Goal: Task Accomplishment & Management: Manage account settings

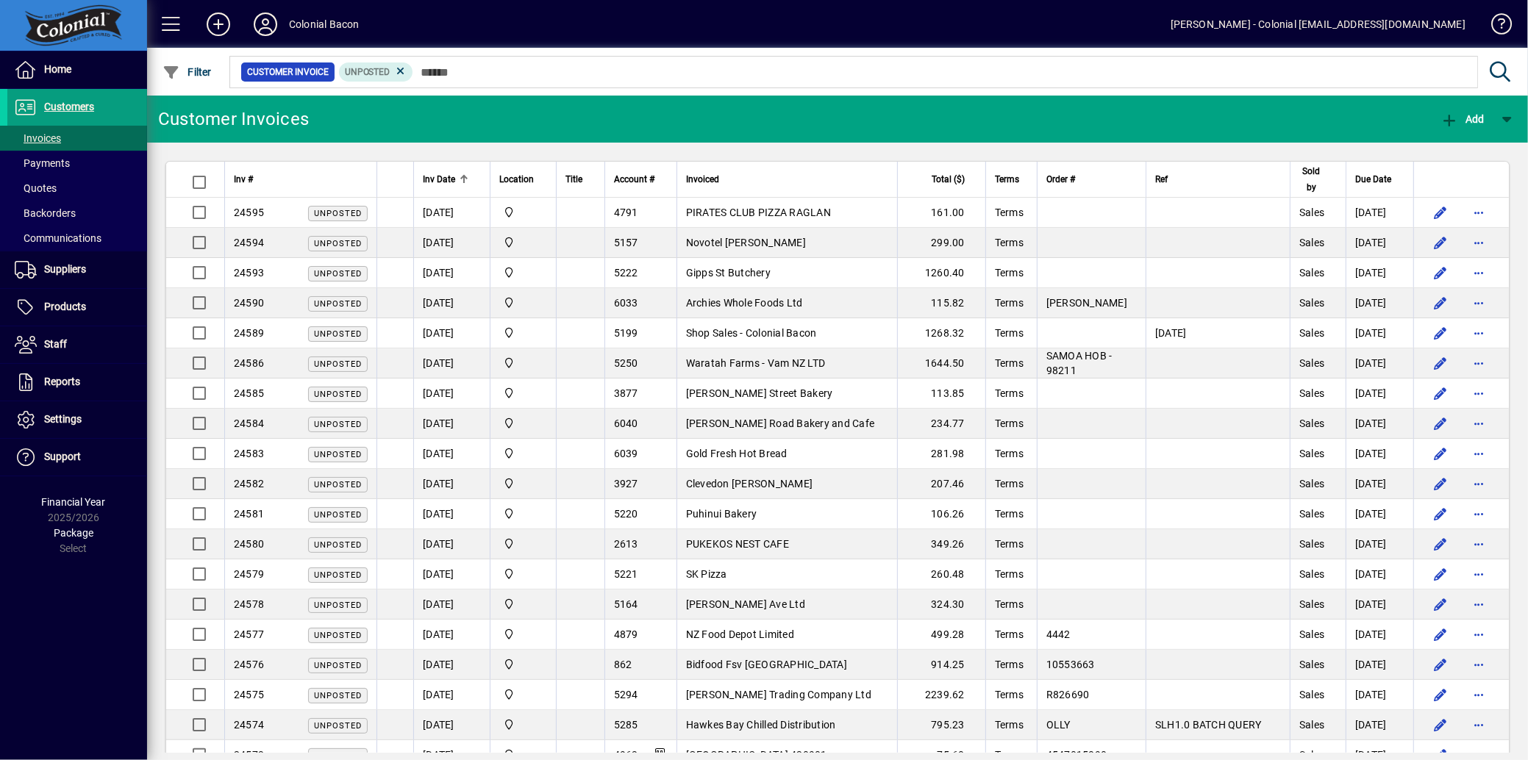
scroll to position [941, 0]
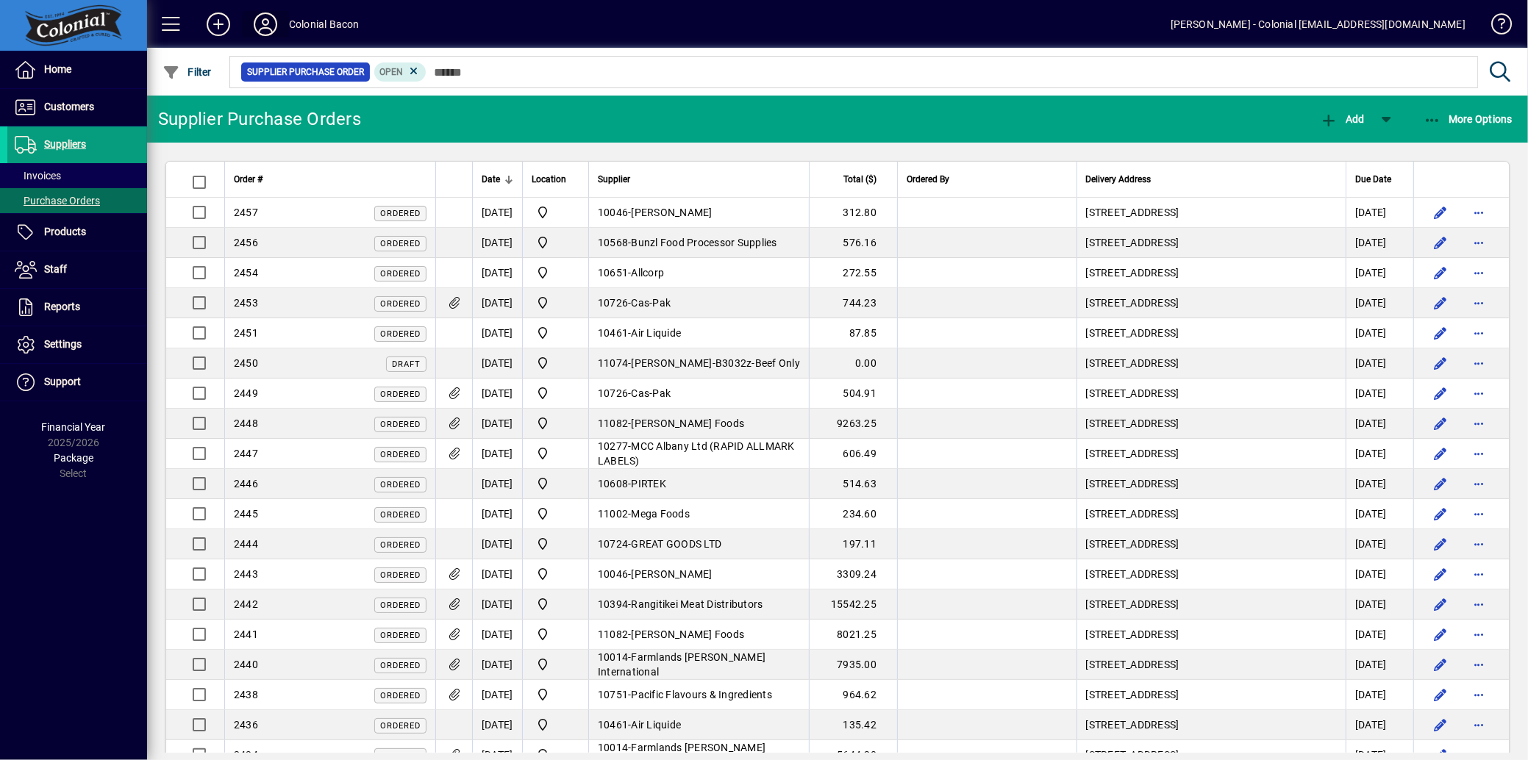
click at [265, 20] on icon at bounding box center [265, 24] width 29 height 24
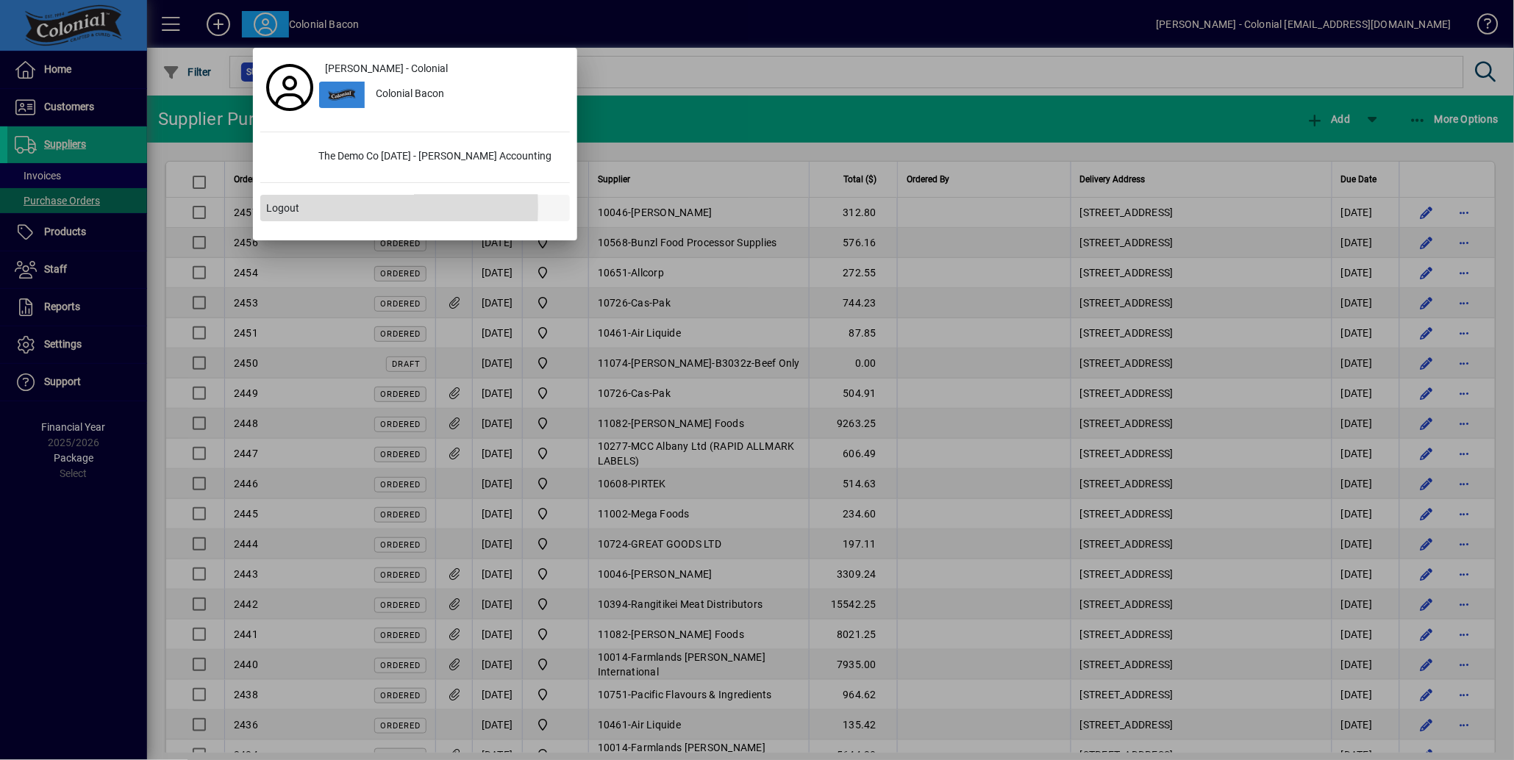
drag, startPoint x: 289, startPoint y: 207, endPoint x: 297, endPoint y: 196, distance: 13.7
click at [289, 204] on span "Logout" at bounding box center [282, 208] width 33 height 15
